Goal: Task Accomplishment & Management: Manage account settings

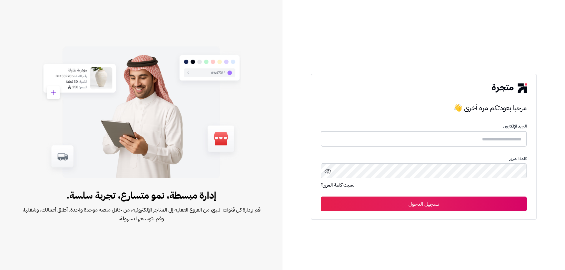
type input "**********"
click at [328, 171] on icon at bounding box center [327, 171] width 6 height 5
click at [400, 203] on button "تسجيل الدخول" at bounding box center [424, 203] width 206 height 15
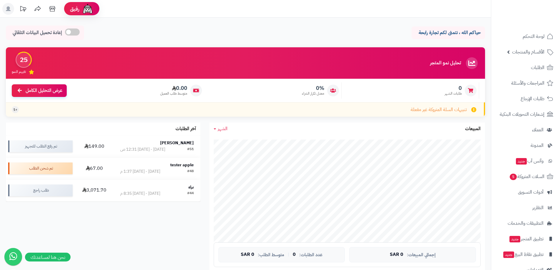
click at [10, 11] on icon at bounding box center [8, 8] width 5 height 5
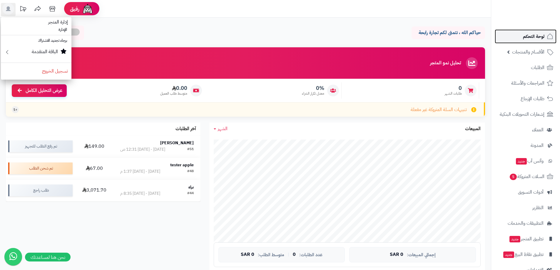
click at [534, 32] on link "لوحة التحكم" at bounding box center [526, 36] width 62 height 14
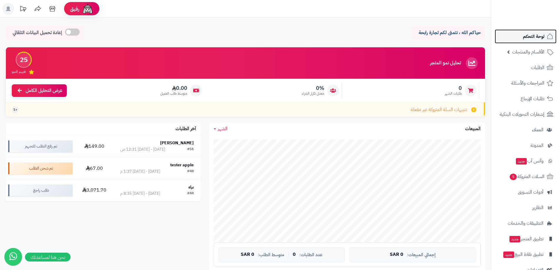
click at [534, 32] on link "لوحة التحكم" at bounding box center [526, 36] width 62 height 14
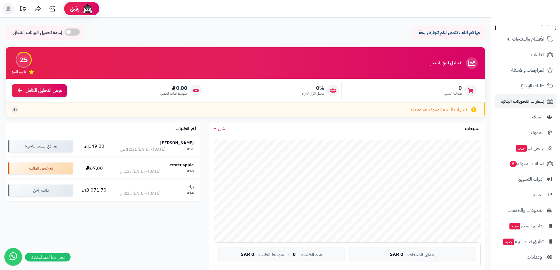
scroll to position [14, 0]
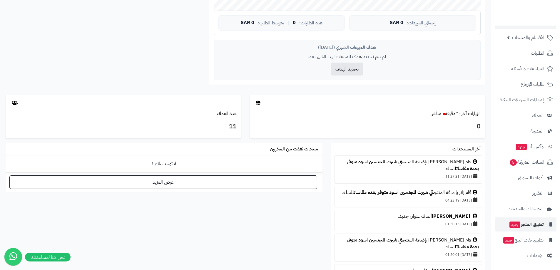
scroll to position [265, 0]
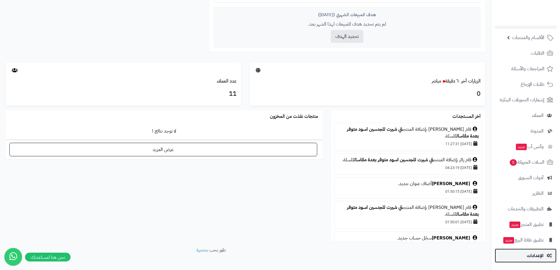
click at [539, 259] on span "الإعدادات" at bounding box center [535, 256] width 17 height 8
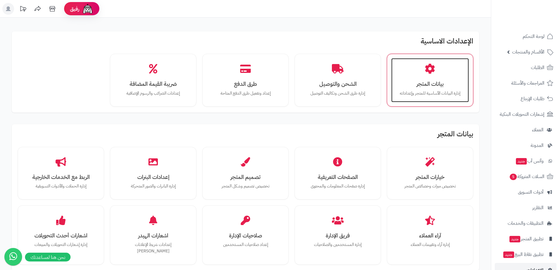
click at [442, 91] on p "إدارة البيانات الأساسية للمتجر وإعداداته" at bounding box center [430, 93] width 66 height 6
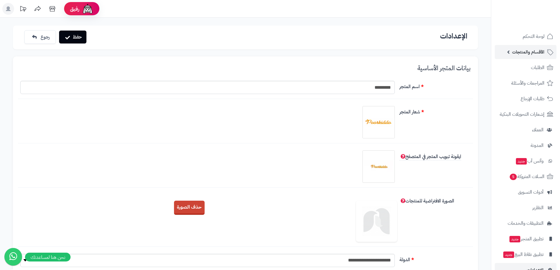
click at [542, 50] on span "الأقسام والمنتجات" at bounding box center [528, 52] width 32 height 8
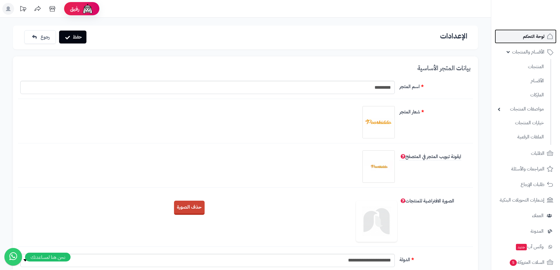
click at [528, 35] on span "لوحة التحكم" at bounding box center [533, 36] width 21 height 8
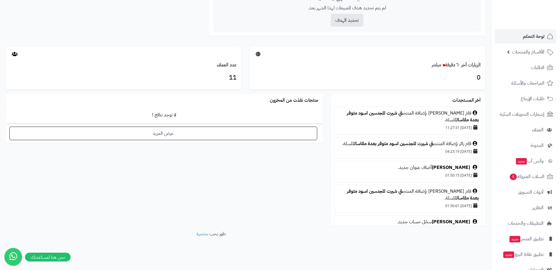
scroll to position [283, 0]
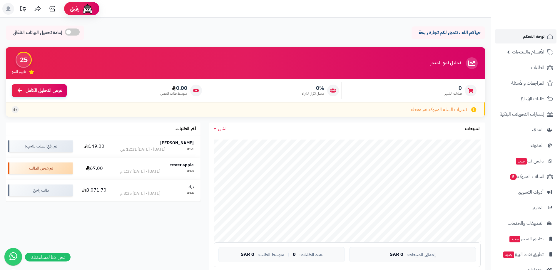
scroll to position [213, 0]
click at [6, 10] on rect at bounding box center [8, 9] width 12 height 12
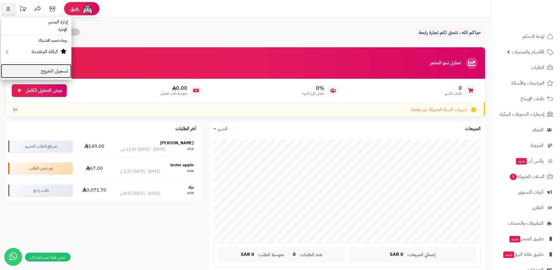
click at [32, 71] on link "تسجيل الخروج" at bounding box center [36, 71] width 71 height 14
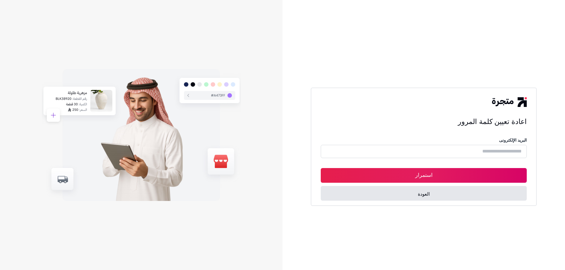
click at [391, 151] on input "text" at bounding box center [424, 151] width 206 height 13
type input "*"
type input "**********"
click at [446, 174] on button "استمرار" at bounding box center [424, 175] width 206 height 15
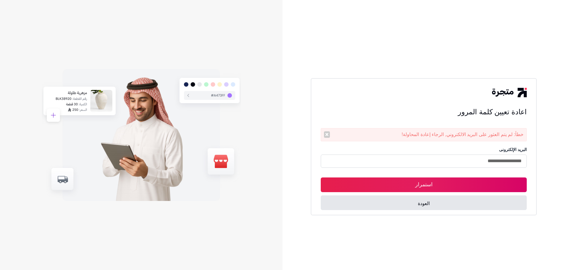
drag, startPoint x: 490, startPoint y: 162, endPoint x: 541, endPoint y: 157, distance: 51.1
click at [544, 158] on div "**********" at bounding box center [423, 135] width 282 height 270
type input "**********"
click at [469, 188] on button "استمرار" at bounding box center [424, 185] width 206 height 15
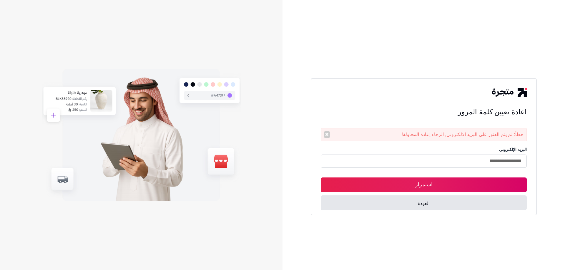
click at [454, 163] on input "**********" at bounding box center [424, 161] width 206 height 13
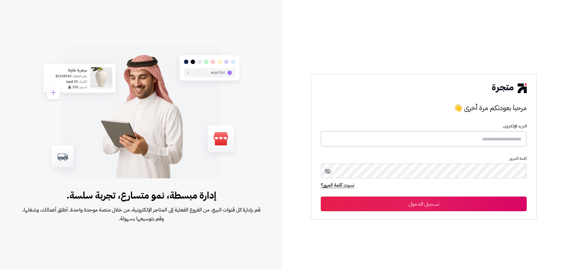
type input "**********"
click at [324, 171] on icon at bounding box center [327, 171] width 7 height 7
click at [376, 196] on button "تسجيل الدخول" at bounding box center [424, 203] width 206 height 15
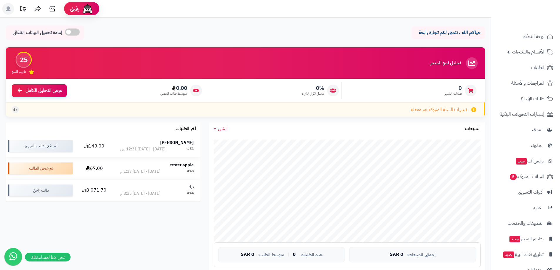
click at [138, 148] on div "الجمعة - ٨ أغسطس ٢٠٢٥ - 12:31 ص" at bounding box center [142, 149] width 45 height 6
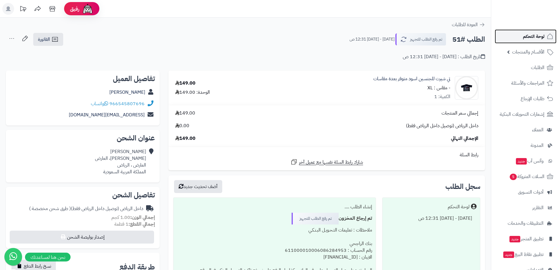
click at [530, 41] on link "لوحة التحكم" at bounding box center [526, 36] width 62 height 14
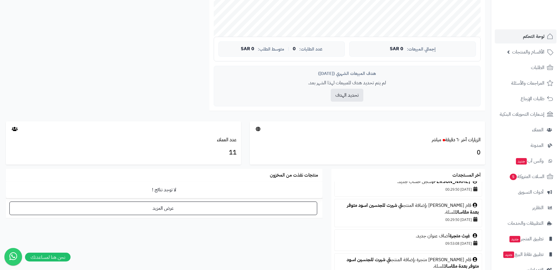
scroll to position [235, 0]
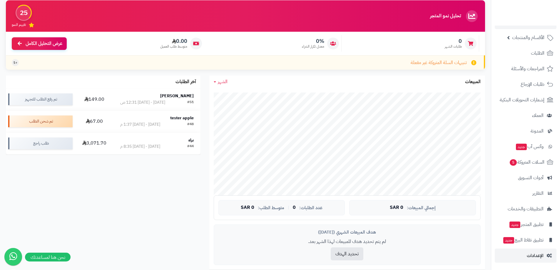
scroll to position [59, 0]
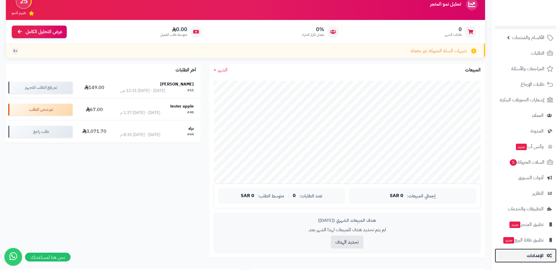
click at [544, 256] on link "الإعدادات" at bounding box center [526, 256] width 62 height 14
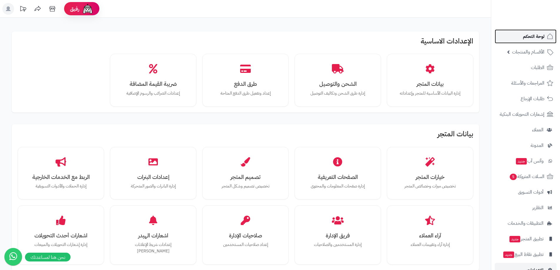
click at [529, 38] on span "لوحة التحكم" at bounding box center [533, 36] width 21 height 8
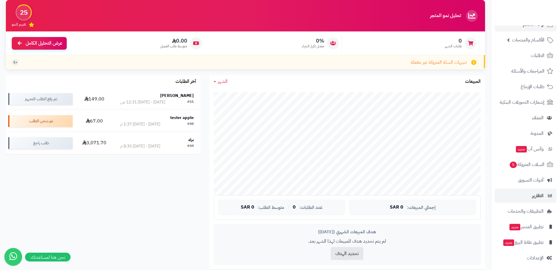
scroll to position [14, 0]
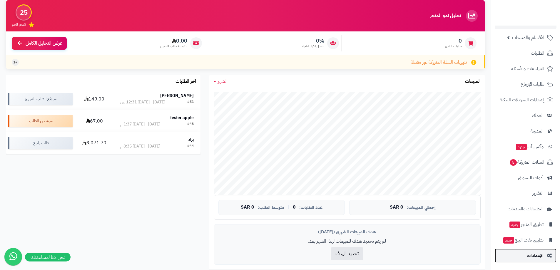
click at [529, 254] on span "الإعدادات" at bounding box center [535, 256] width 17 height 8
